Goal: Information Seeking & Learning: Learn about a topic

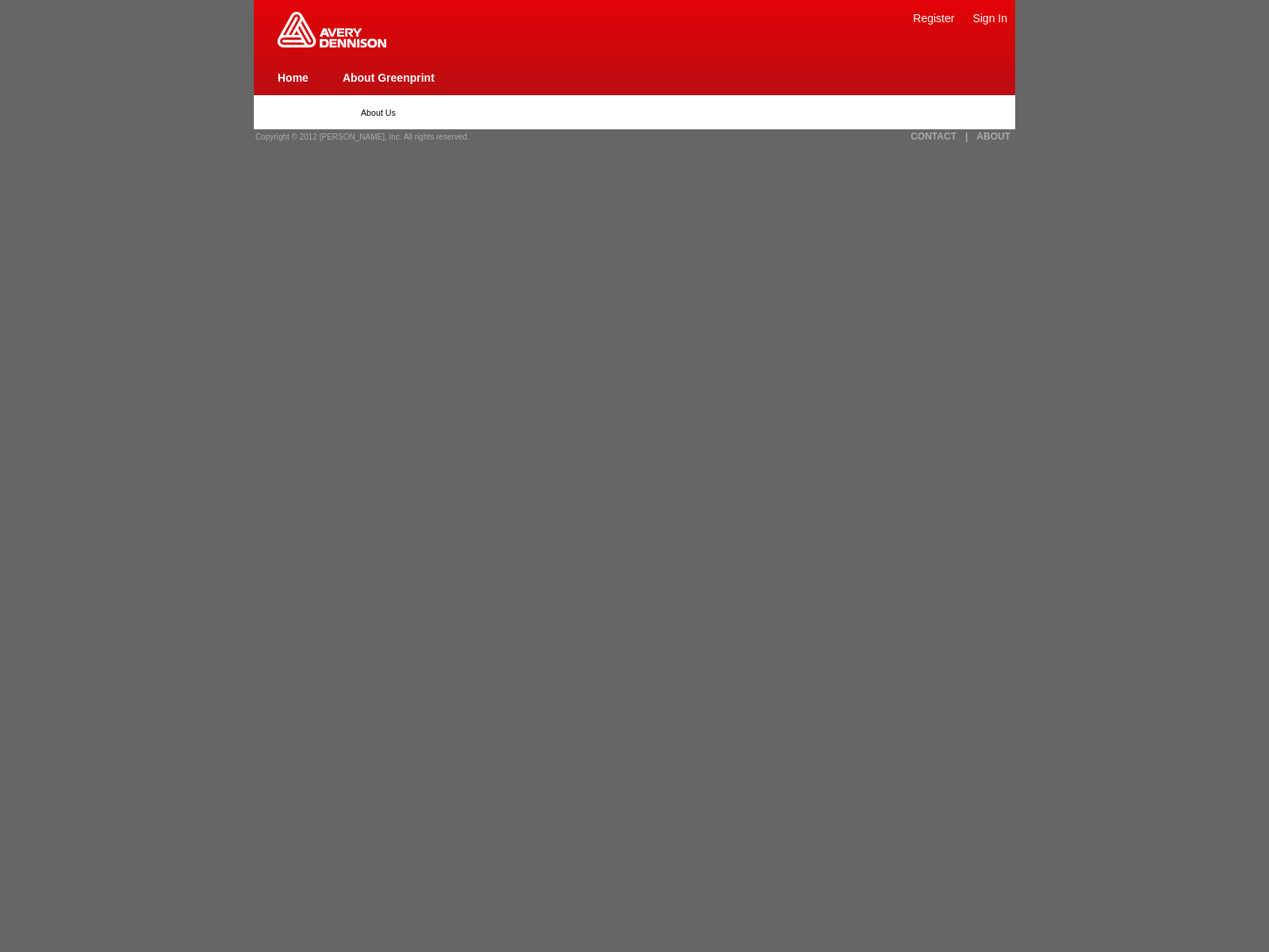
click at [293, 77] on link "Home" at bounding box center [293, 78] width 31 height 13
click at [993, 137] on link "ABOUT" at bounding box center [994, 137] width 34 height 11
